Goal: Check status: Check status

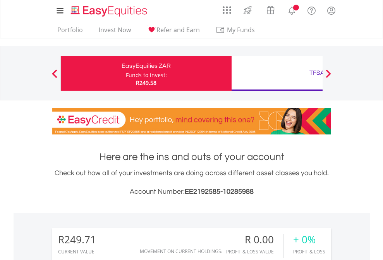
scroll to position [74, 122]
click at [126, 73] on div "Funds to invest:" at bounding box center [146, 75] width 41 height 8
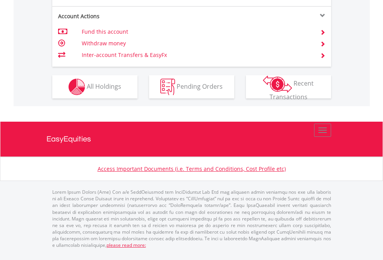
scroll to position [743, 0]
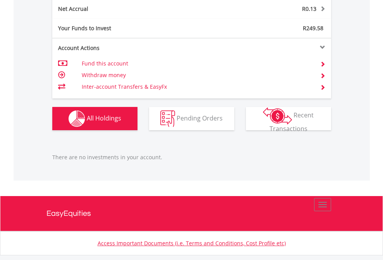
scroll to position [786, 0]
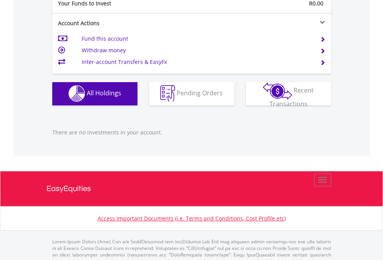
scroll to position [768, 0]
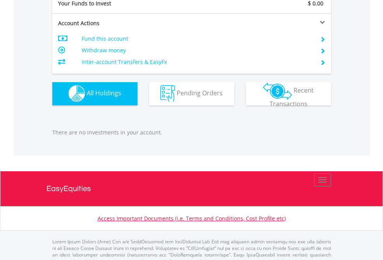
scroll to position [768, 0]
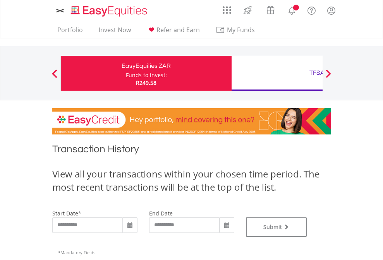
type input "**********"
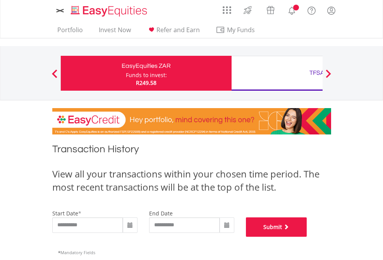
click at [307, 237] on button "Submit" at bounding box center [276, 227] width 61 height 19
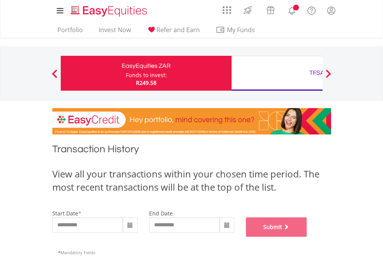
scroll to position [314, 0]
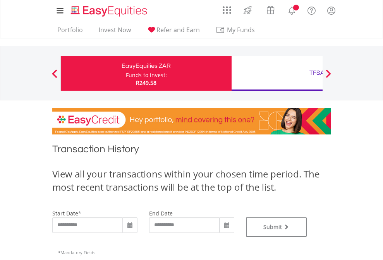
click at [277, 73] on div "TFSA" at bounding box center [317, 72] width 162 height 11
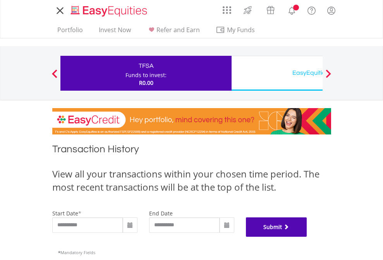
click at [307, 237] on button "Submit" at bounding box center [276, 227] width 61 height 19
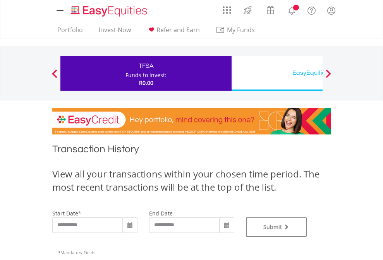
click at [277, 73] on div "EasyEquities USD" at bounding box center [317, 72] width 162 height 11
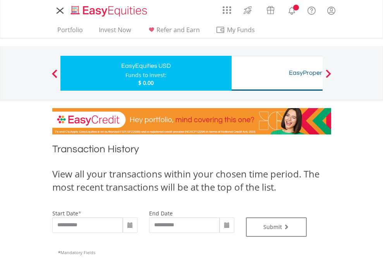
type input "**********"
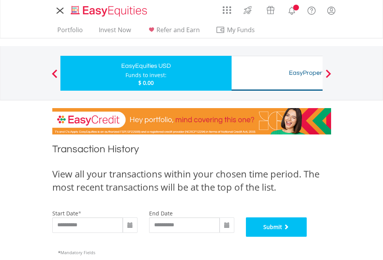
click at [307, 237] on button "Submit" at bounding box center [276, 227] width 61 height 19
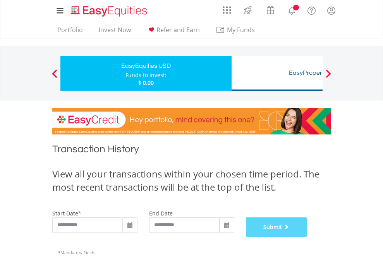
scroll to position [314, 0]
